Goal: Navigation & Orientation: Find specific page/section

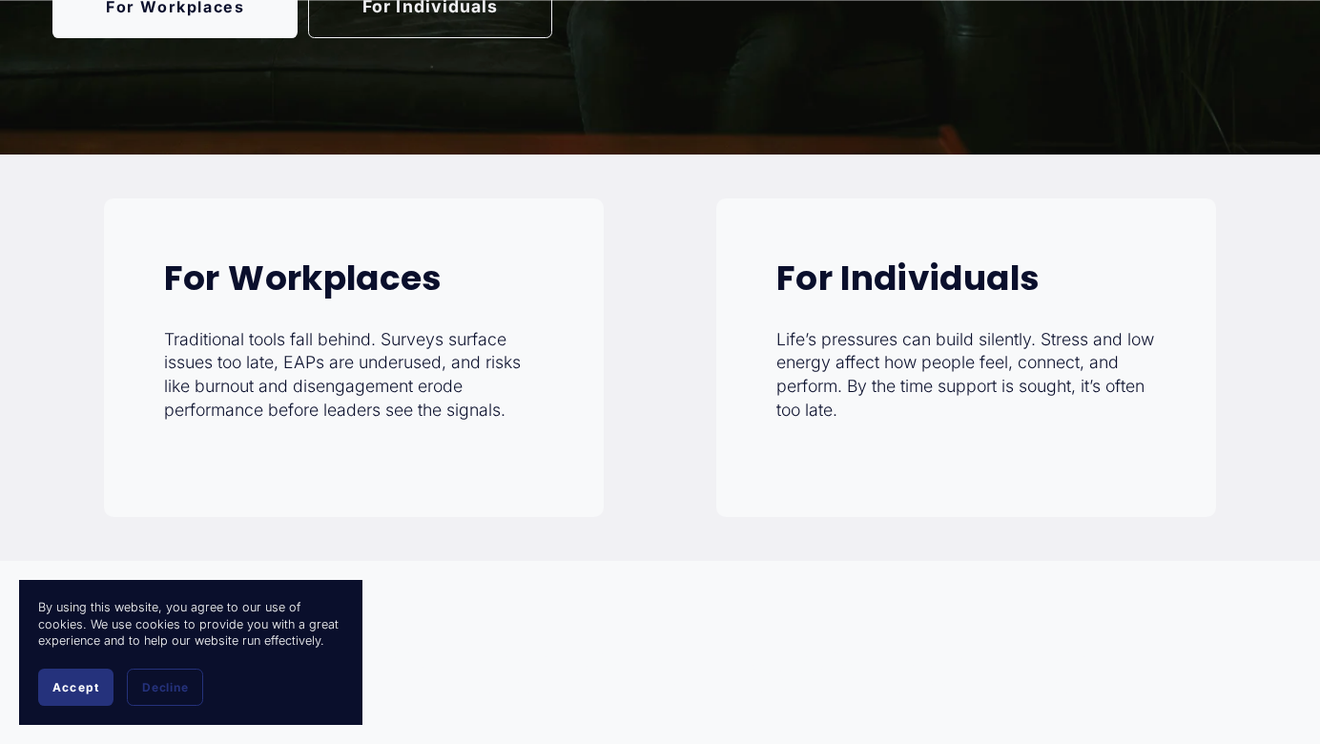
scroll to position [605, 0]
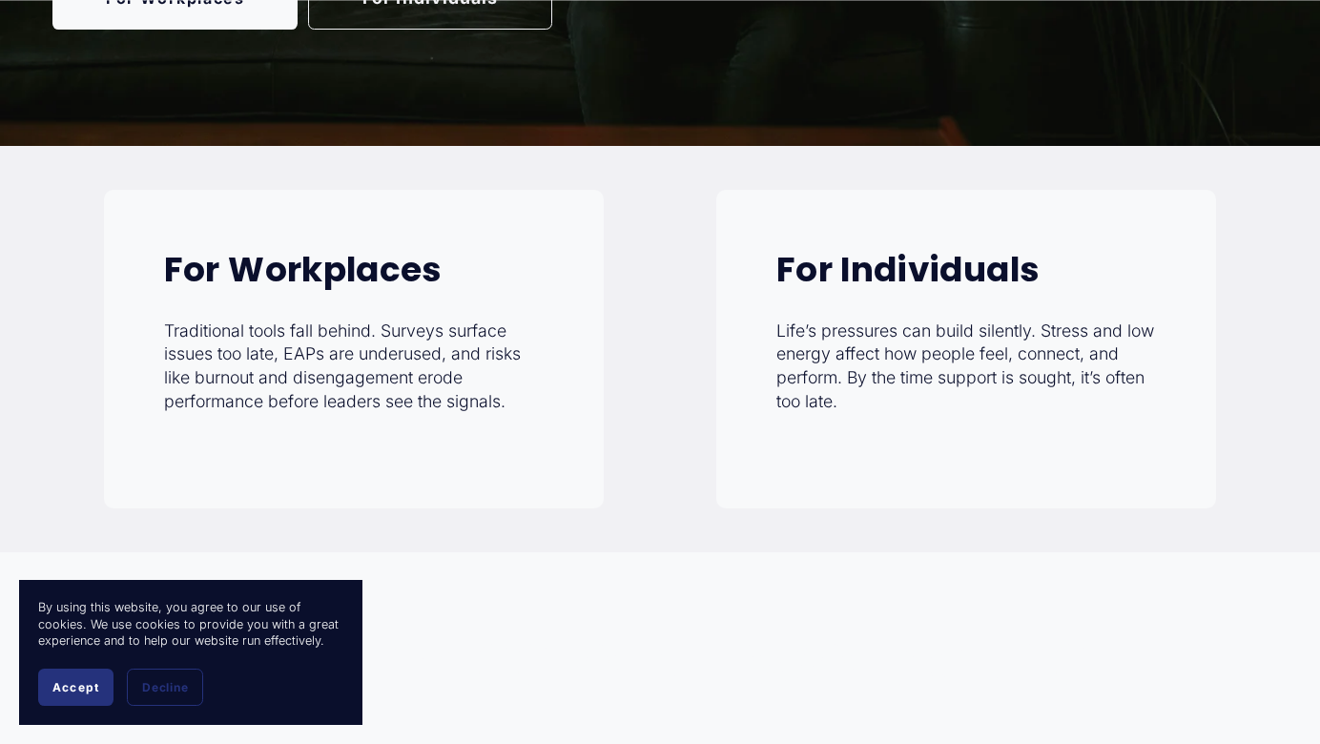
click at [85, 694] on button "Accept" at bounding box center [75, 686] width 75 height 37
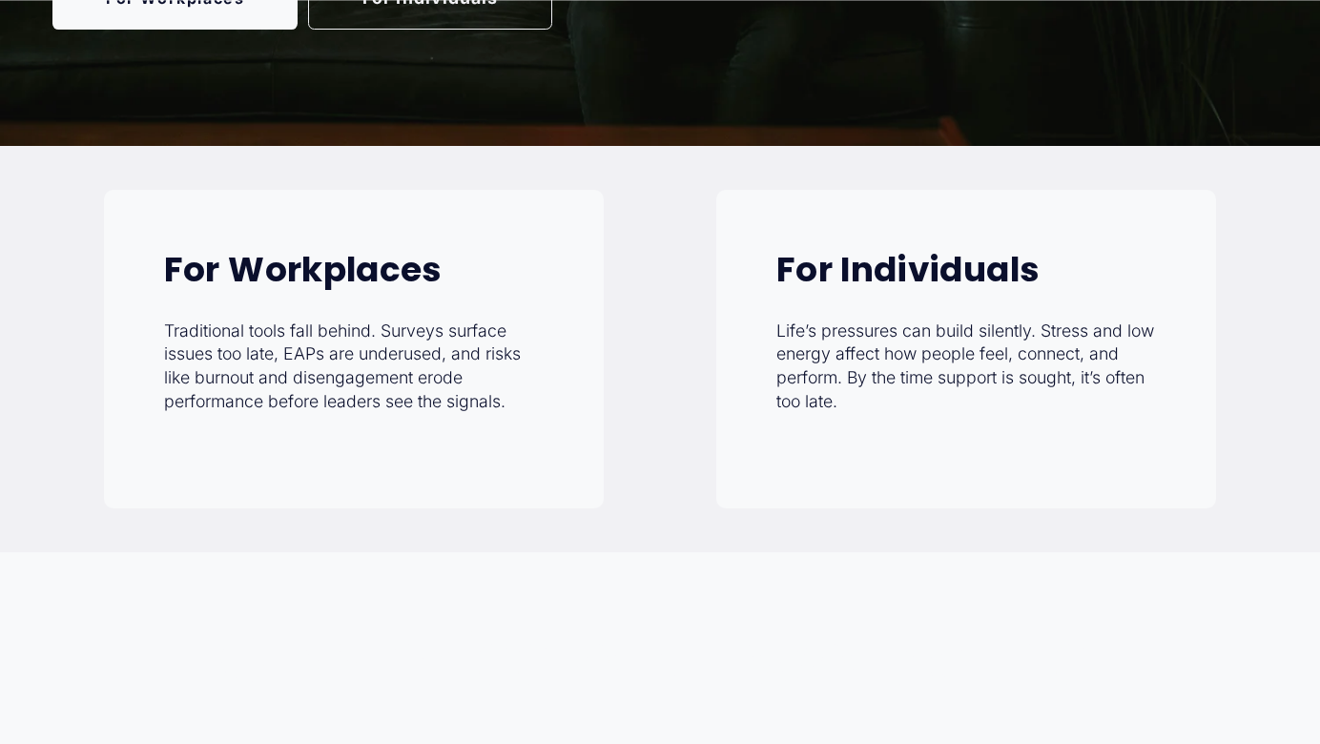
click at [919, 262] on strong "For Individuals" at bounding box center [907, 269] width 263 height 49
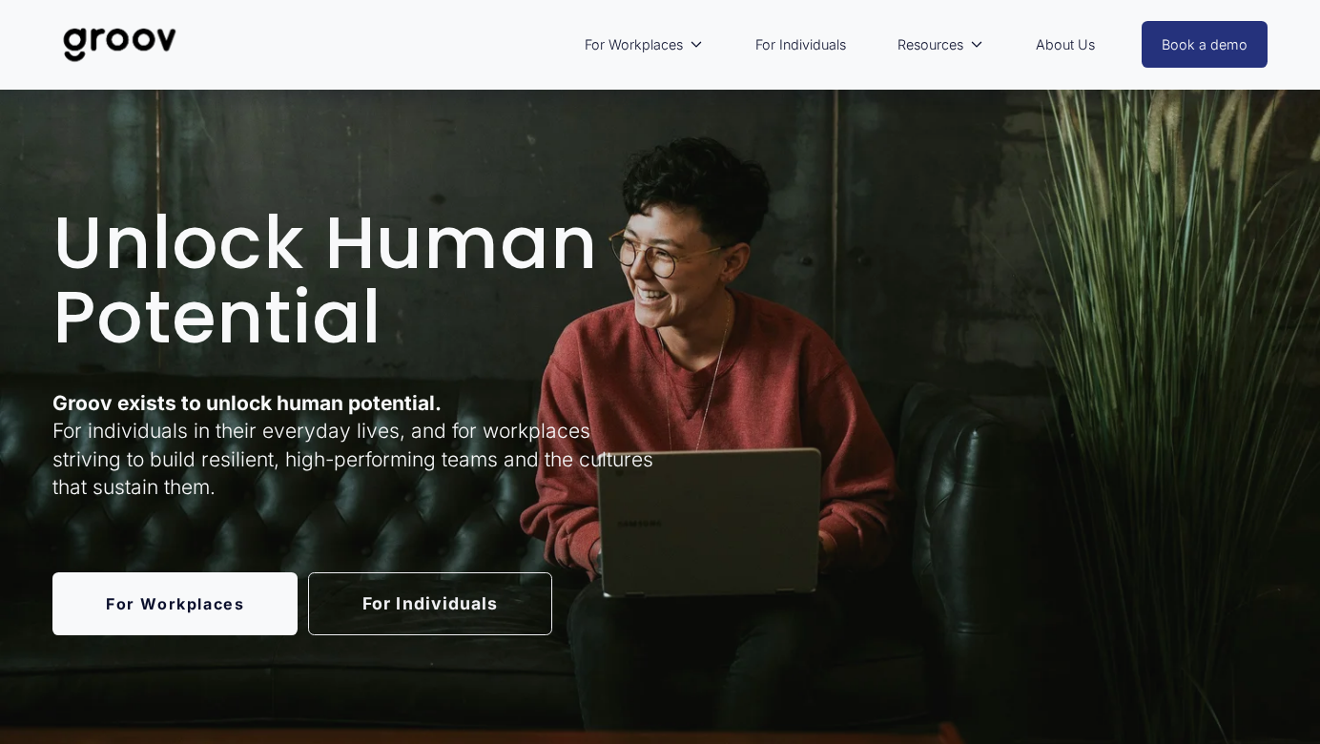
click at [412, 604] on link "For Individuals" at bounding box center [430, 603] width 245 height 63
